Goal: Find contact information: Find contact information

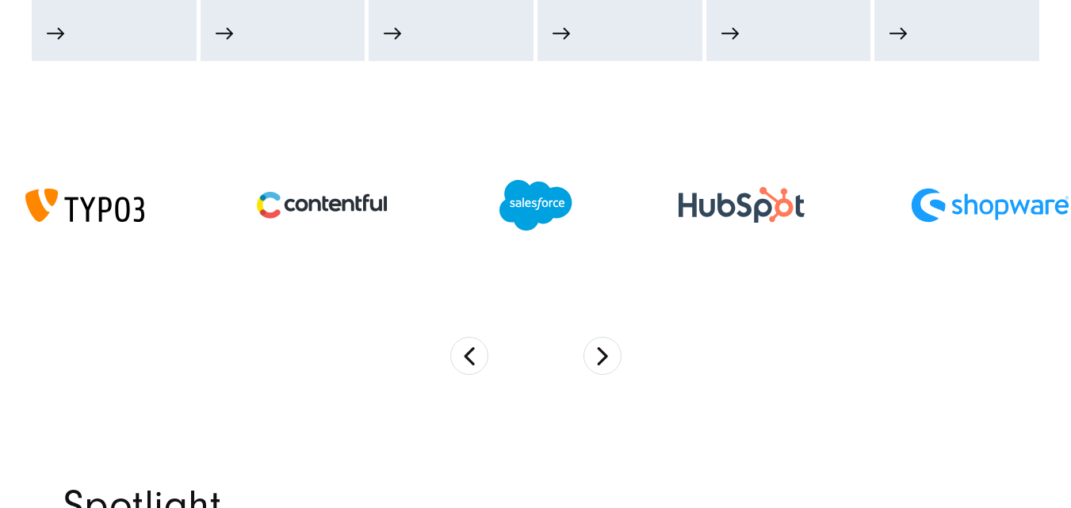
scroll to position [2219, 0]
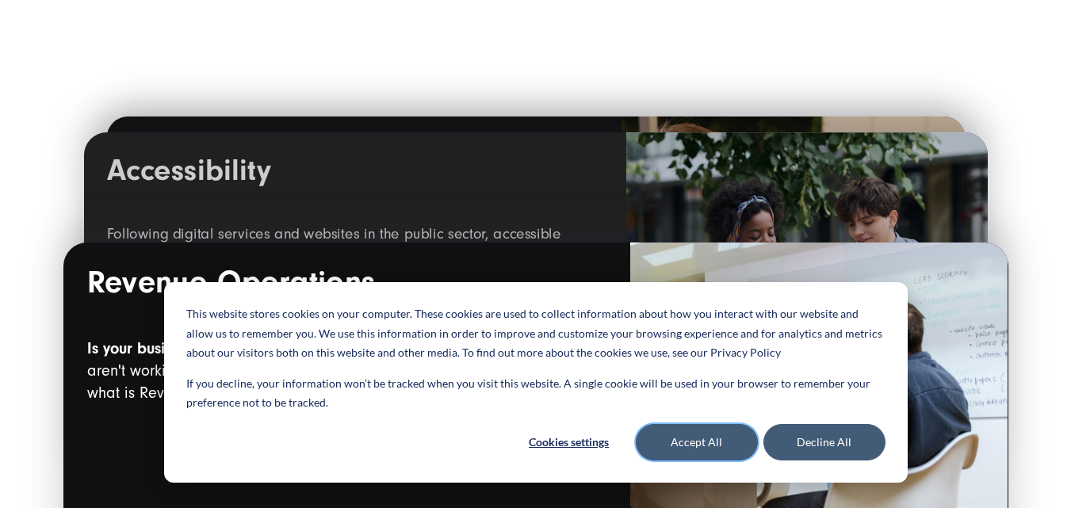
click at [702, 445] on button "Accept All" at bounding box center [697, 442] width 122 height 36
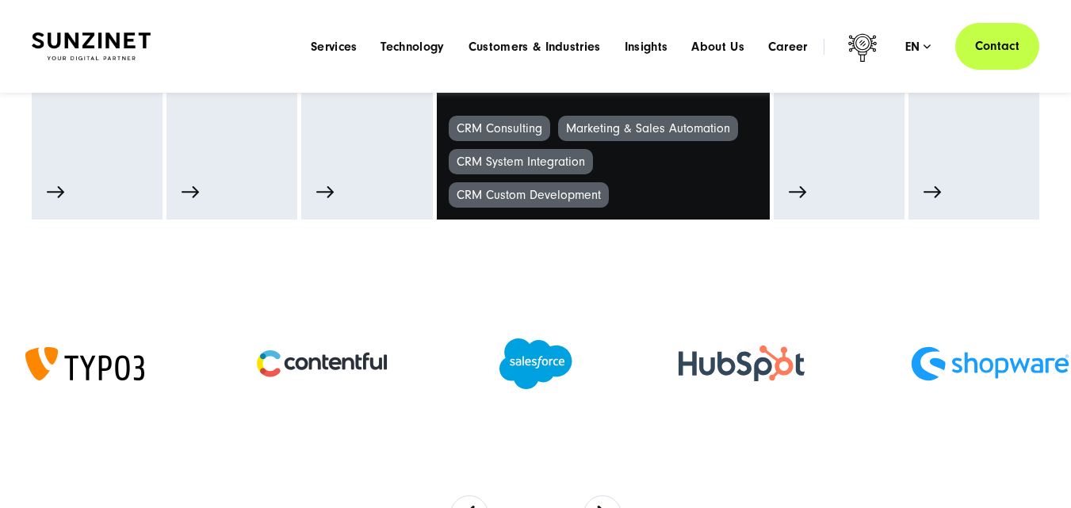
scroll to position [793, 0]
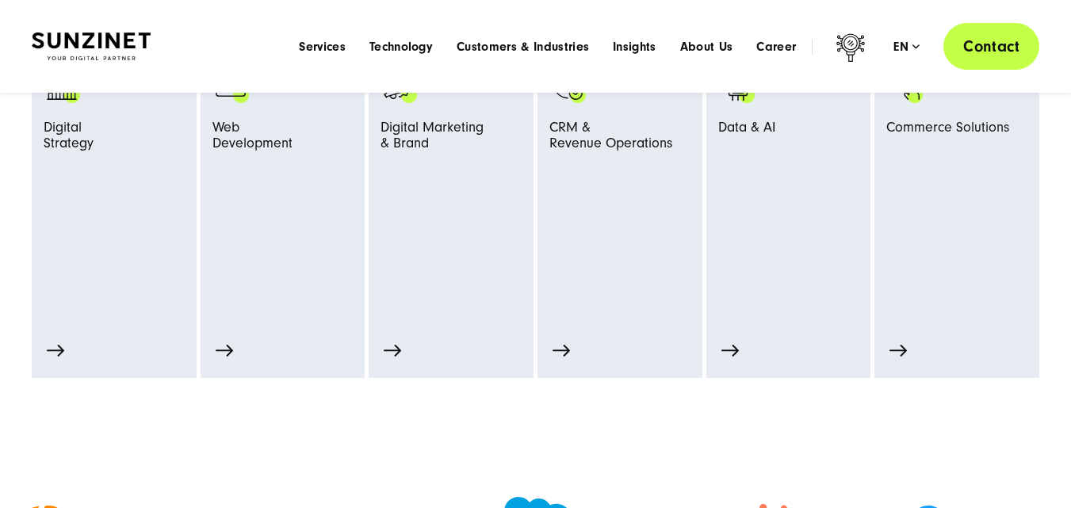
click at [992, 50] on link "Contact" at bounding box center [991, 46] width 96 height 47
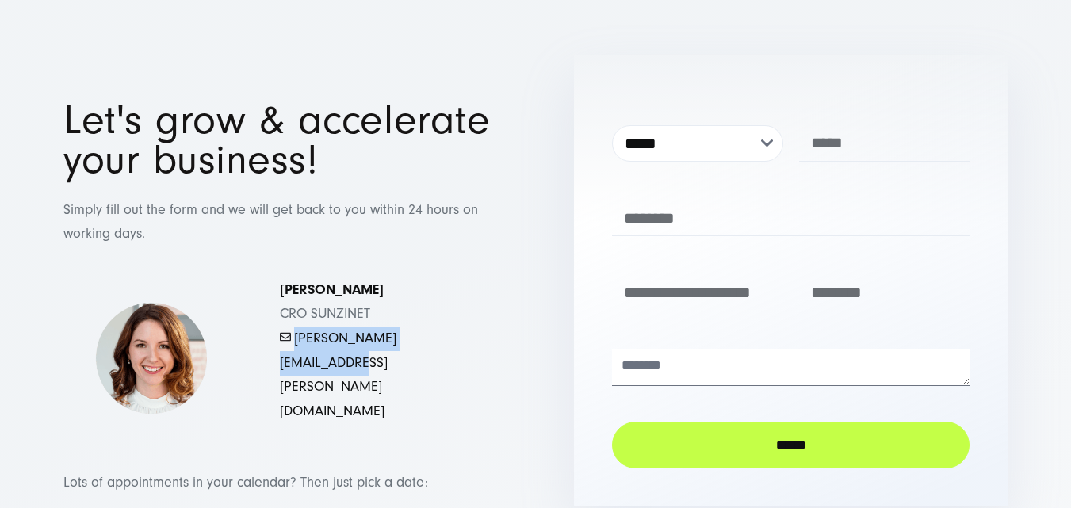
drag, startPoint x: 466, startPoint y: 363, endPoint x: 281, endPoint y: 365, distance: 184.7
click at [281, 365] on div "Simona Mayer CRO SUNZINET - mayer.simona@sunzinet.com" at bounding box center [372, 351] width 249 height 146
copy link "mayer.simona@sunzinet.com"
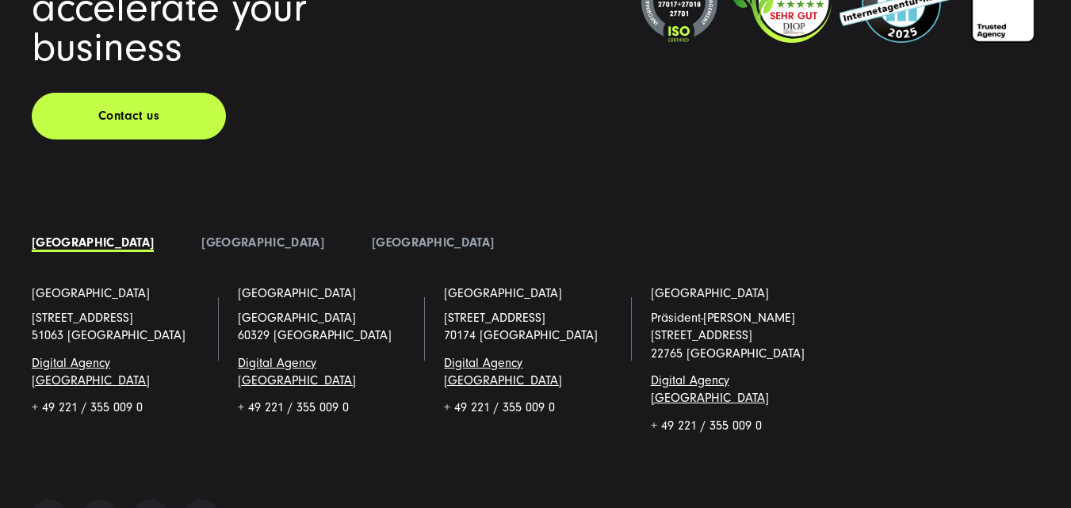
scroll to position [2383, 0]
